Goal: Communication & Community: Answer question/provide support

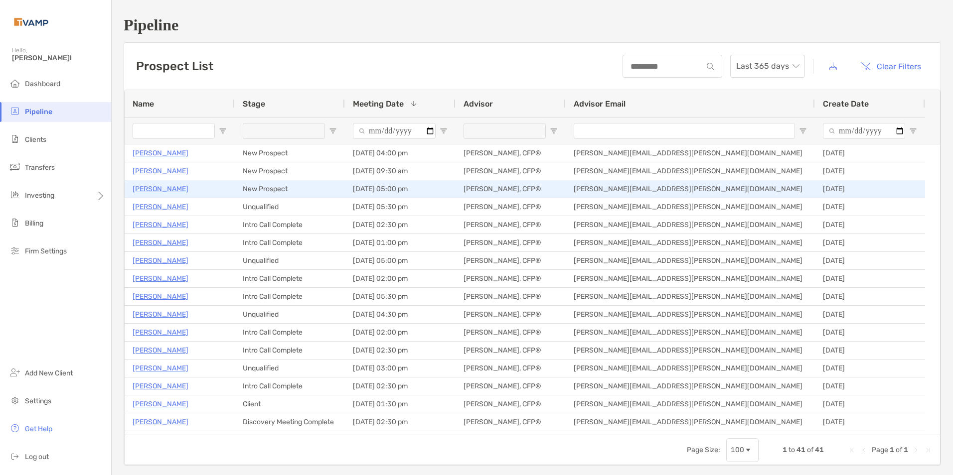
click at [166, 186] on p "Natasha Thomas" at bounding box center [161, 189] width 56 height 12
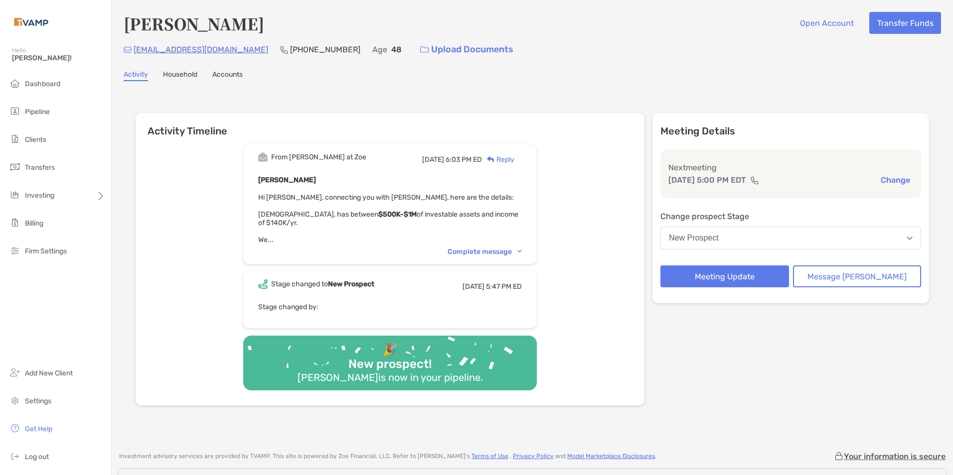
click at [522, 249] on div "Complete message" at bounding box center [485, 252] width 74 height 8
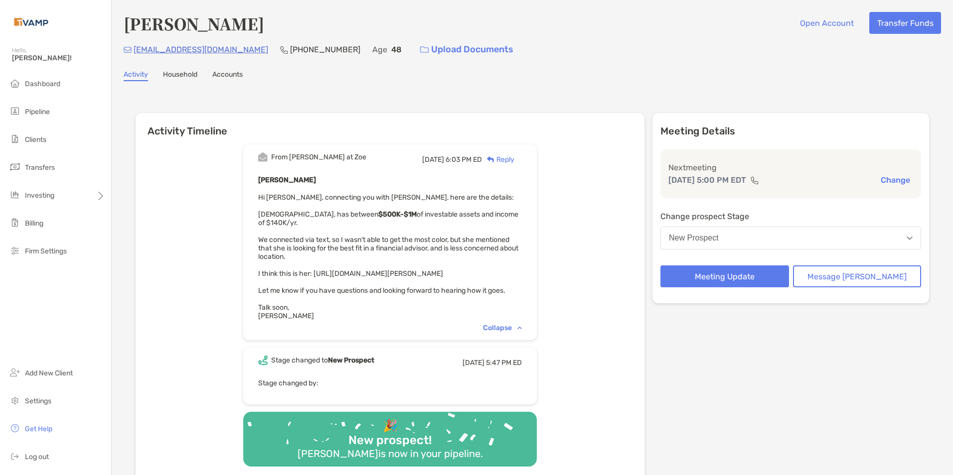
click at [514, 157] on div "Reply" at bounding box center [498, 159] width 32 height 10
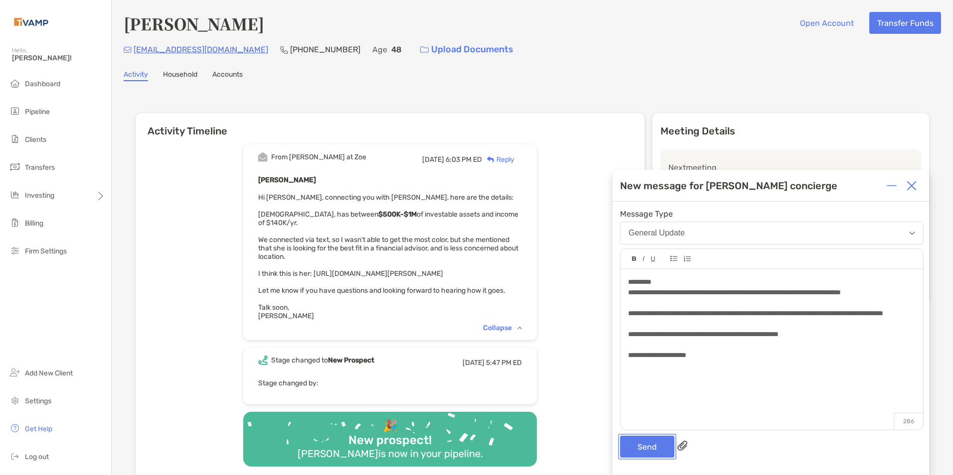
click at [659, 441] on button "Send" at bounding box center [647, 447] width 54 height 22
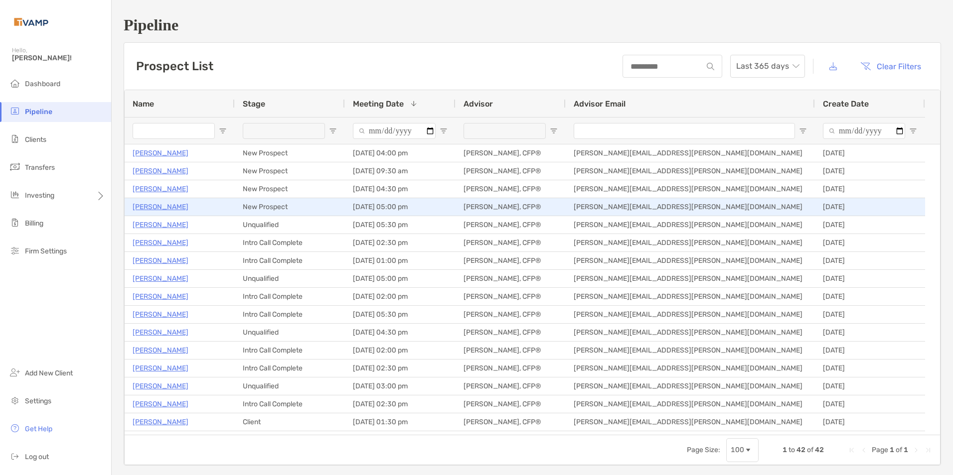
click at [170, 205] on p "Natasha Thomas" at bounding box center [161, 207] width 56 height 12
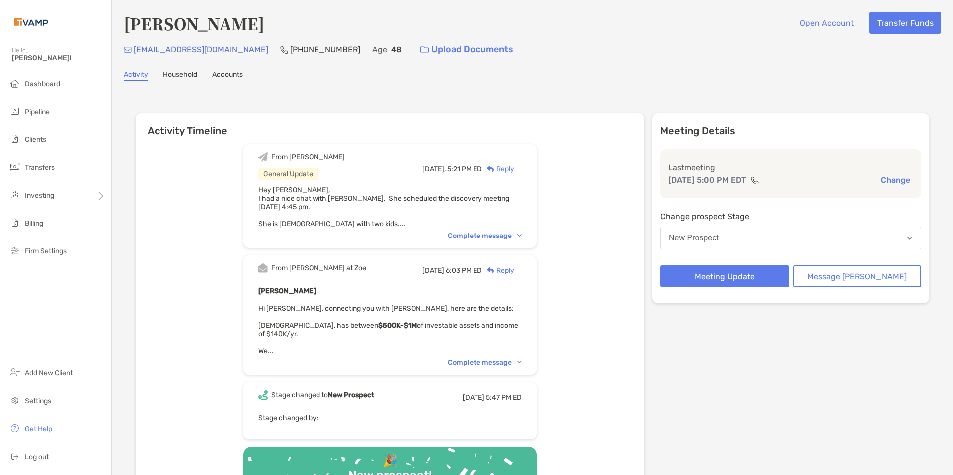
click at [769, 241] on button "New Prospect" at bounding box center [790, 238] width 261 height 23
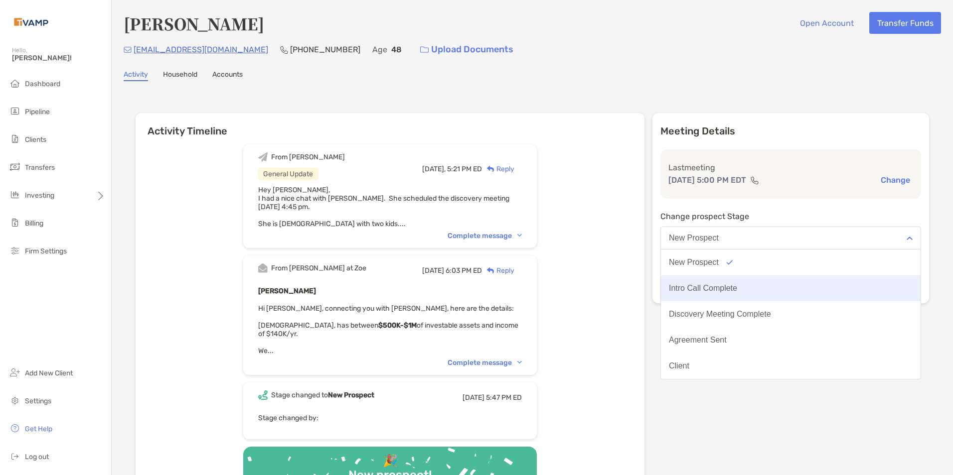
click at [737, 285] on div "Intro Call Complete" at bounding box center [703, 288] width 68 height 9
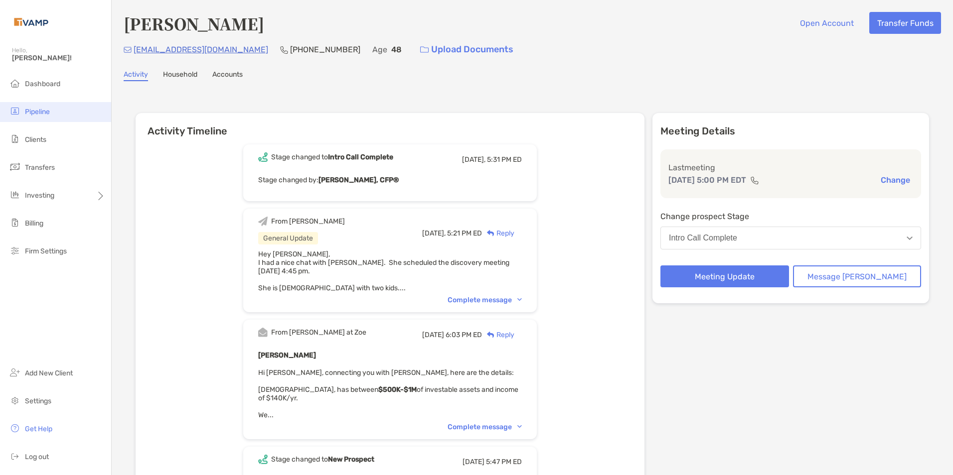
click at [49, 111] on span "Pipeline" at bounding box center [37, 112] width 25 height 8
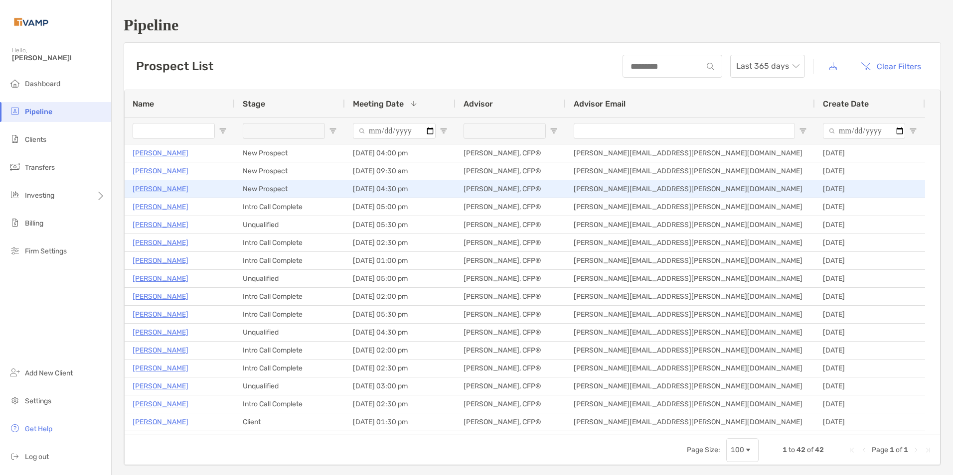
click at [163, 190] on p "[PERSON_NAME]" at bounding box center [161, 189] width 56 height 12
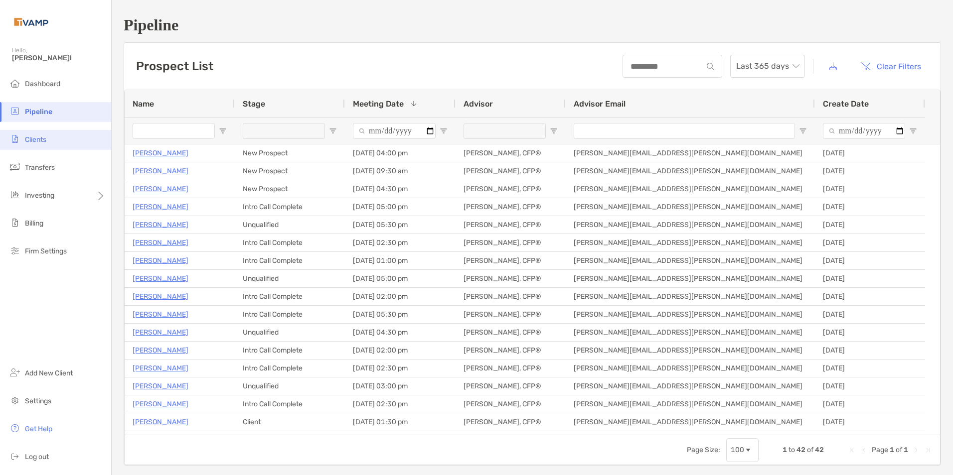
click at [26, 144] on li "Clients" at bounding box center [55, 140] width 111 height 20
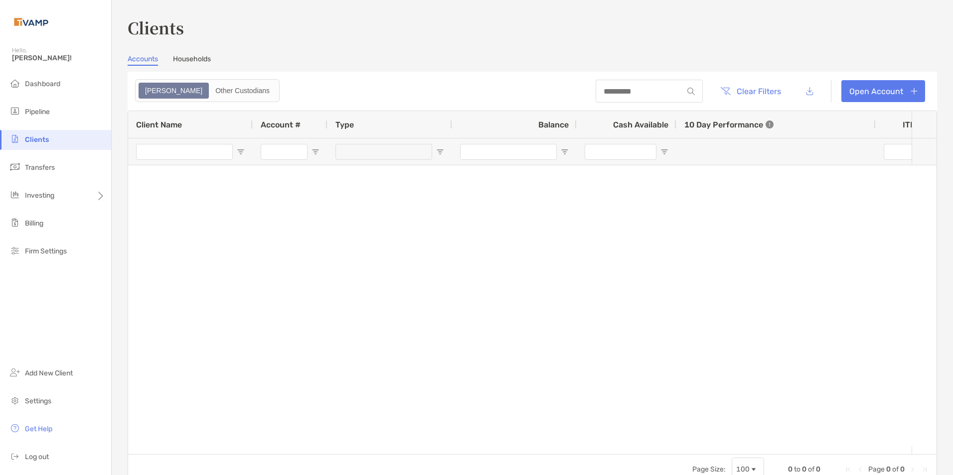
click at [199, 61] on link "Households" at bounding box center [192, 60] width 38 height 11
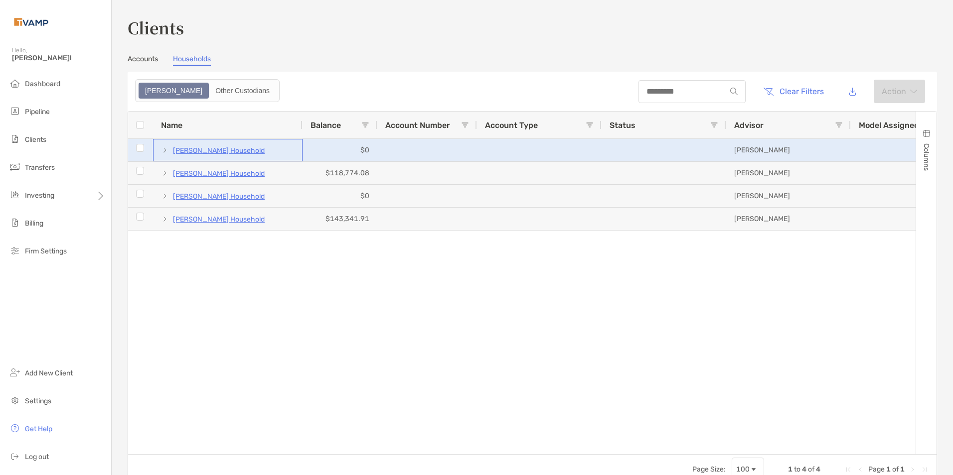
click at [216, 153] on p "Sarah Lindholm's Household" at bounding box center [219, 151] width 92 height 12
